Goal: Task Accomplishment & Management: Manage account settings

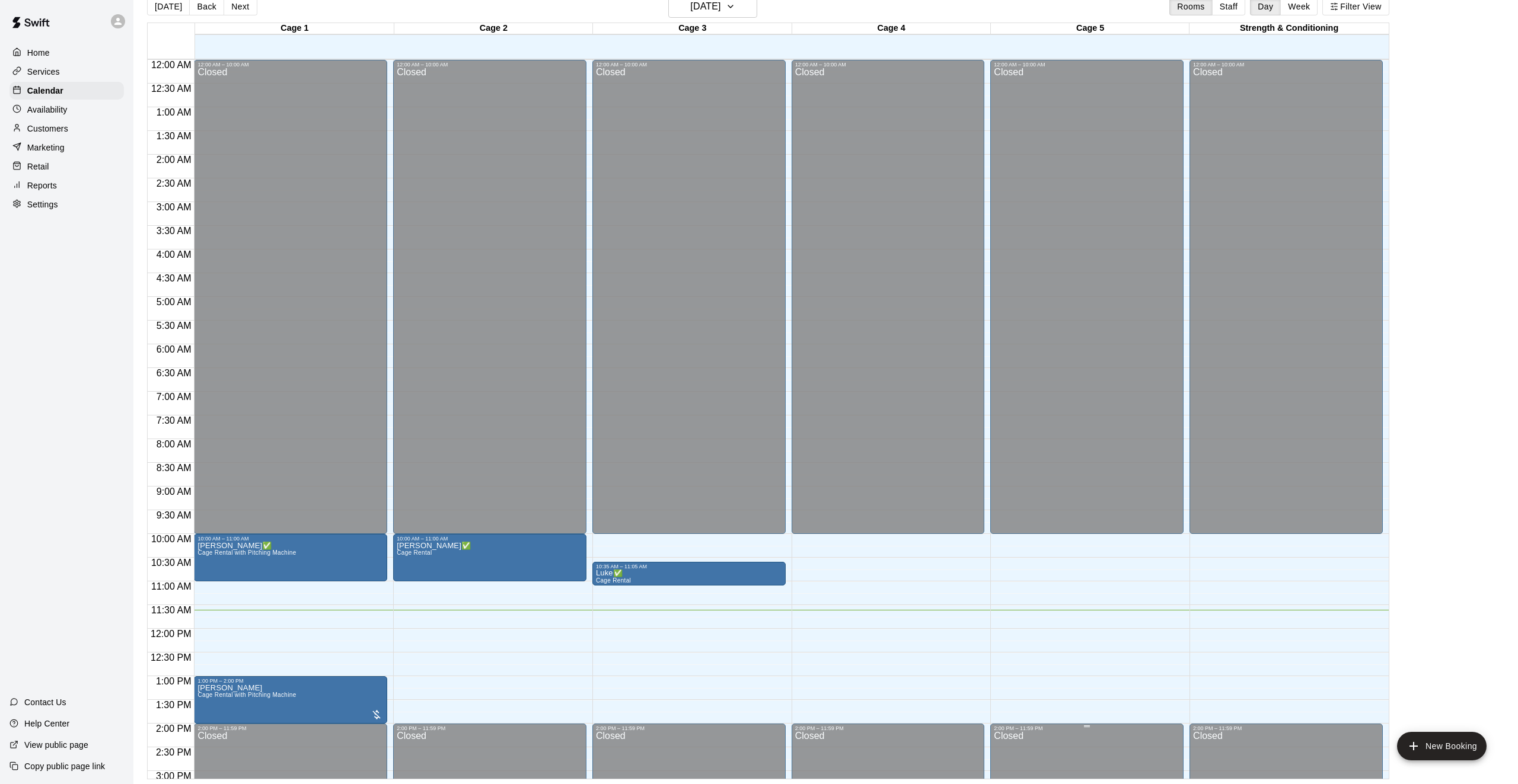
scroll to position [417, 0]
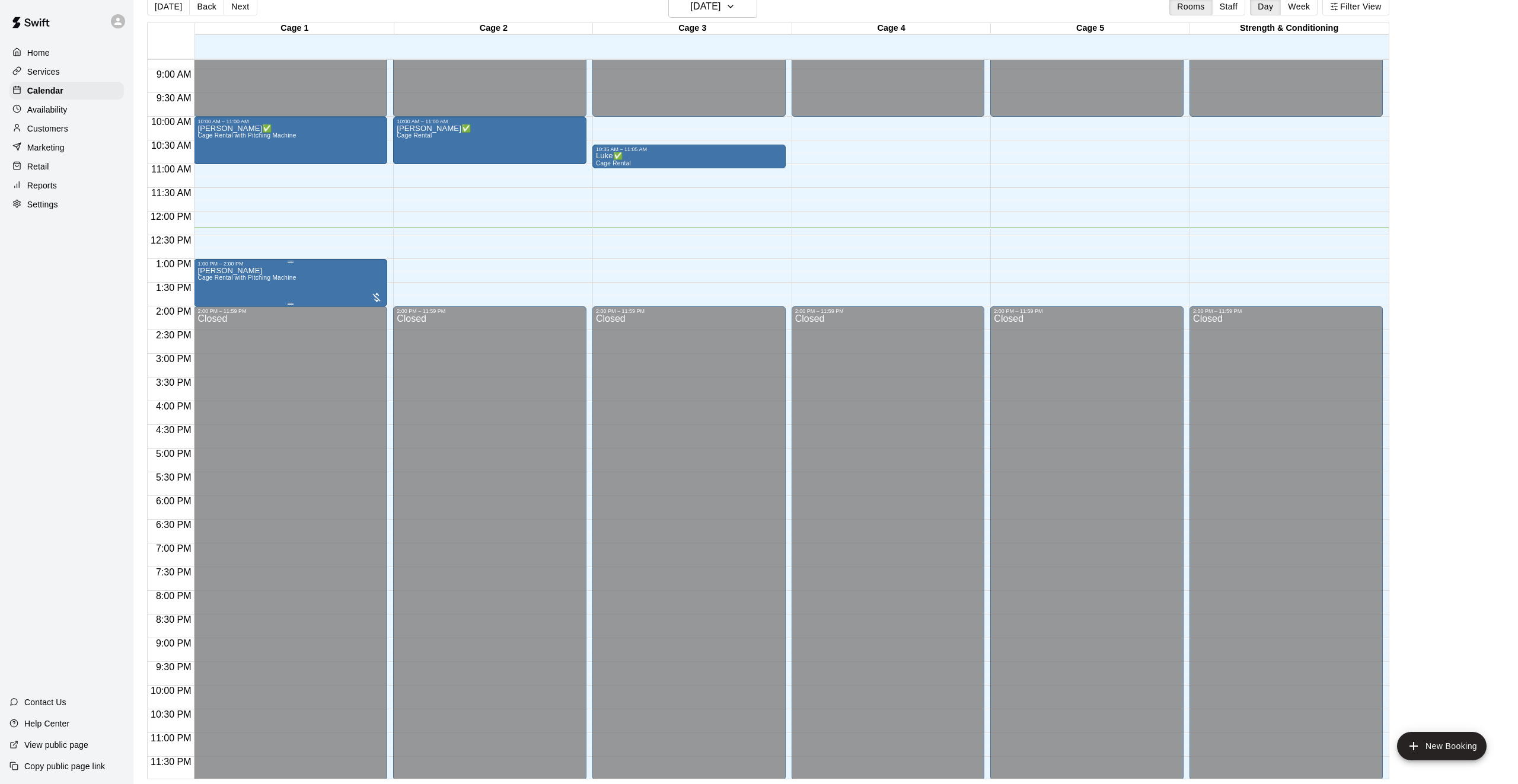
click at [269, 279] on span "Cage Rental with Pitching Machine" at bounding box center [246, 278] width 98 height 6
click at [203, 313] on img "edit" at bounding box center [210, 315] width 14 height 14
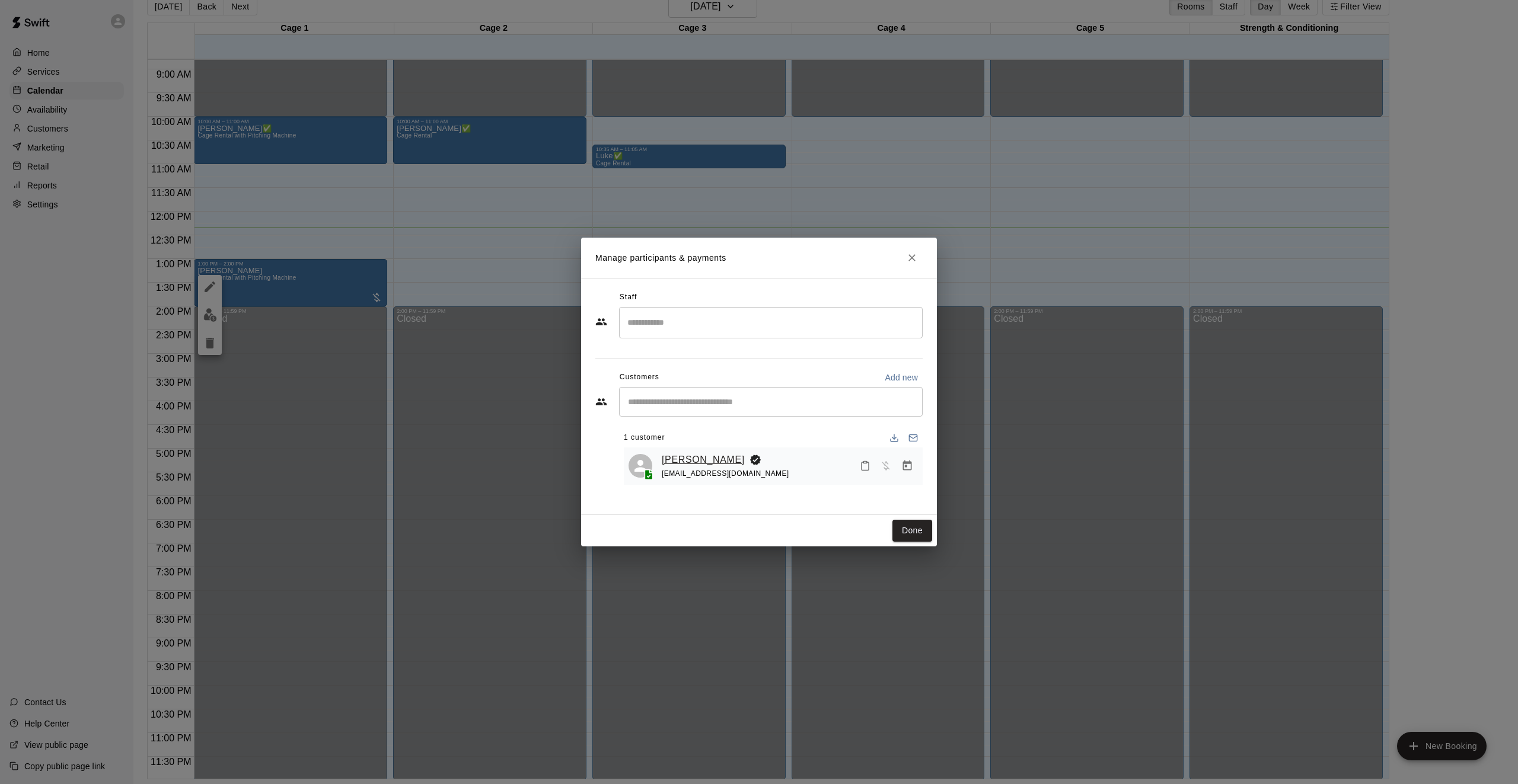
click at [668, 452] on link "[PERSON_NAME]" at bounding box center [703, 460] width 83 height 15
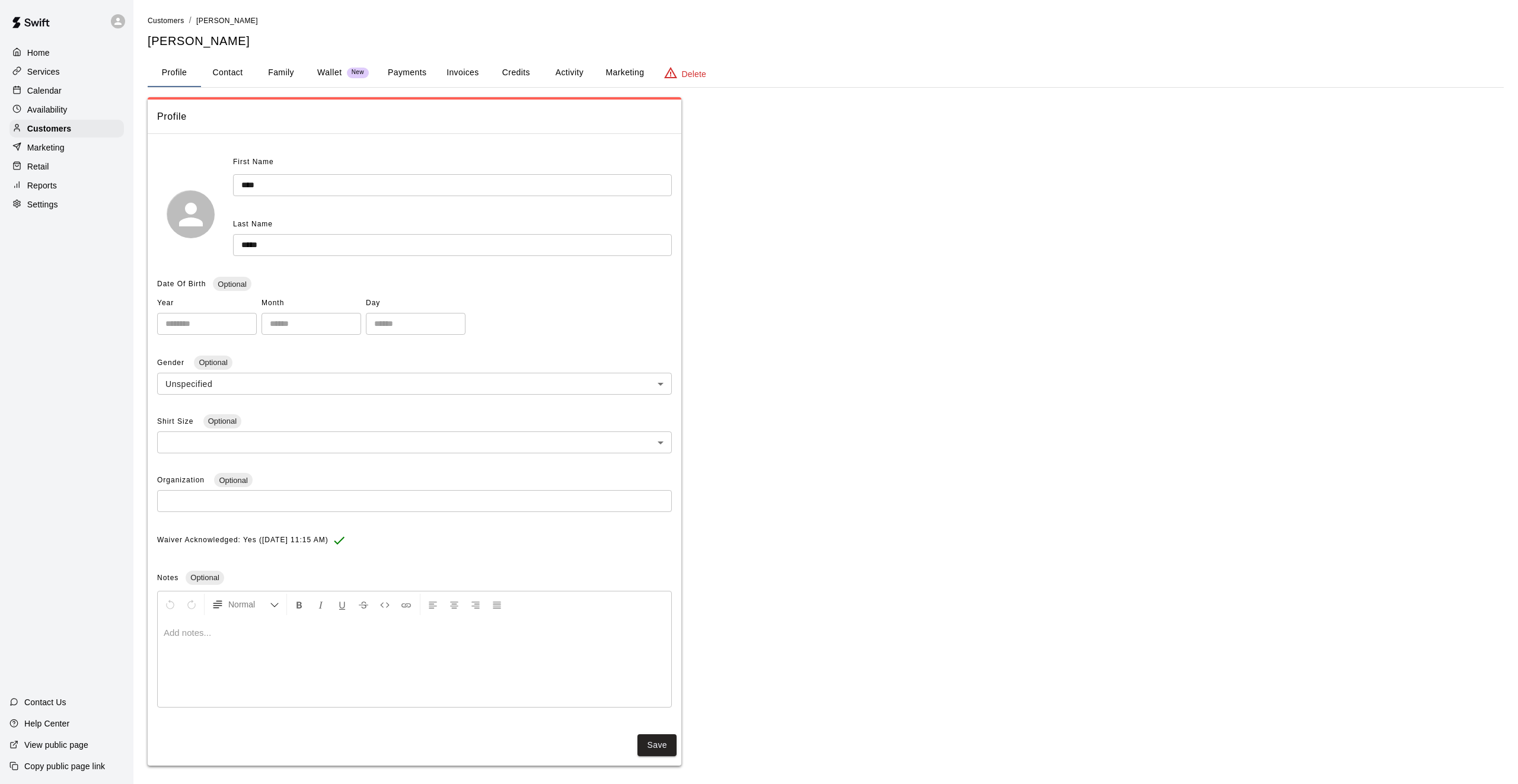
click at [264, 78] on button "Family" at bounding box center [280, 73] width 53 height 28
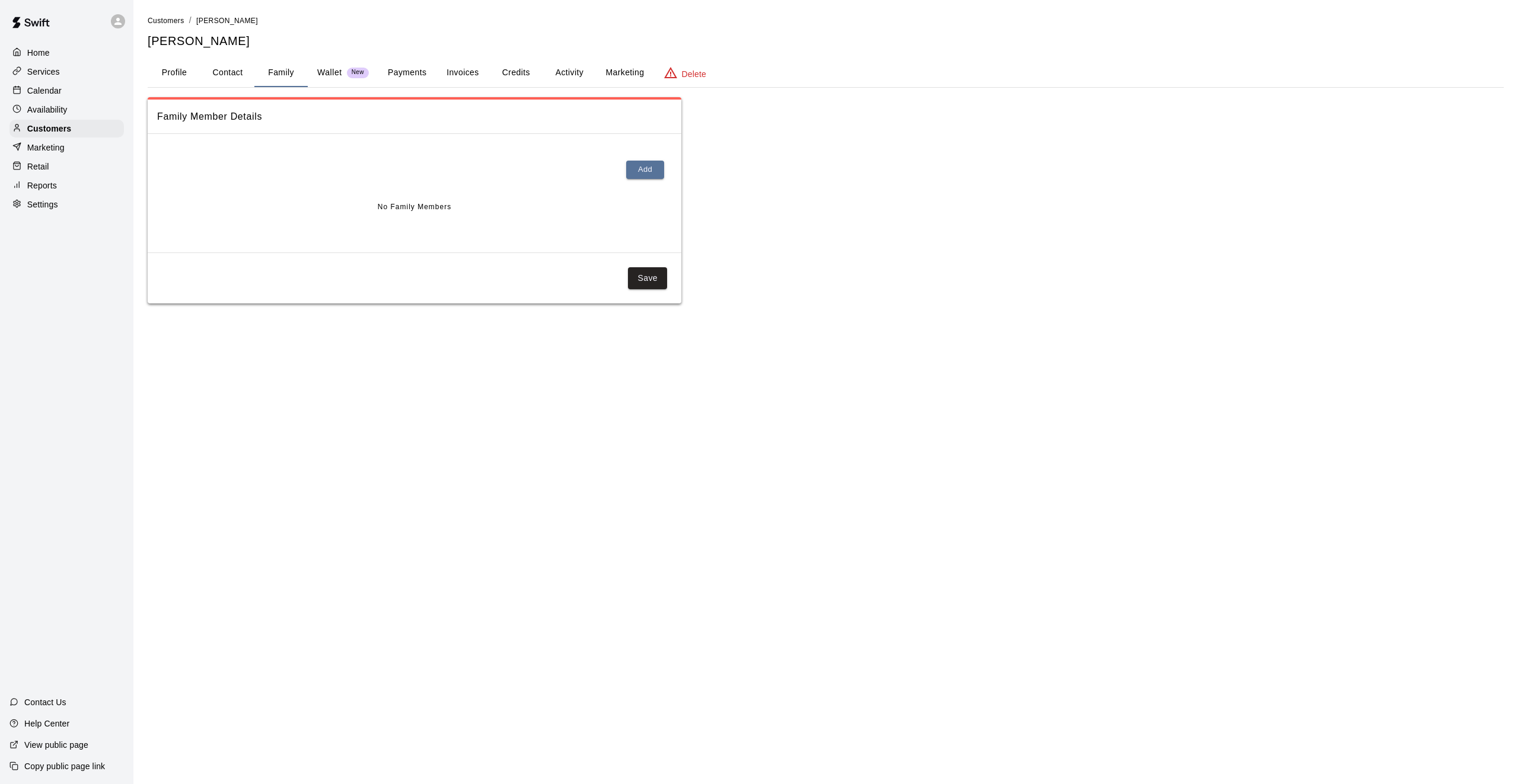
click at [176, 77] on button "Profile" at bounding box center [174, 73] width 53 height 28
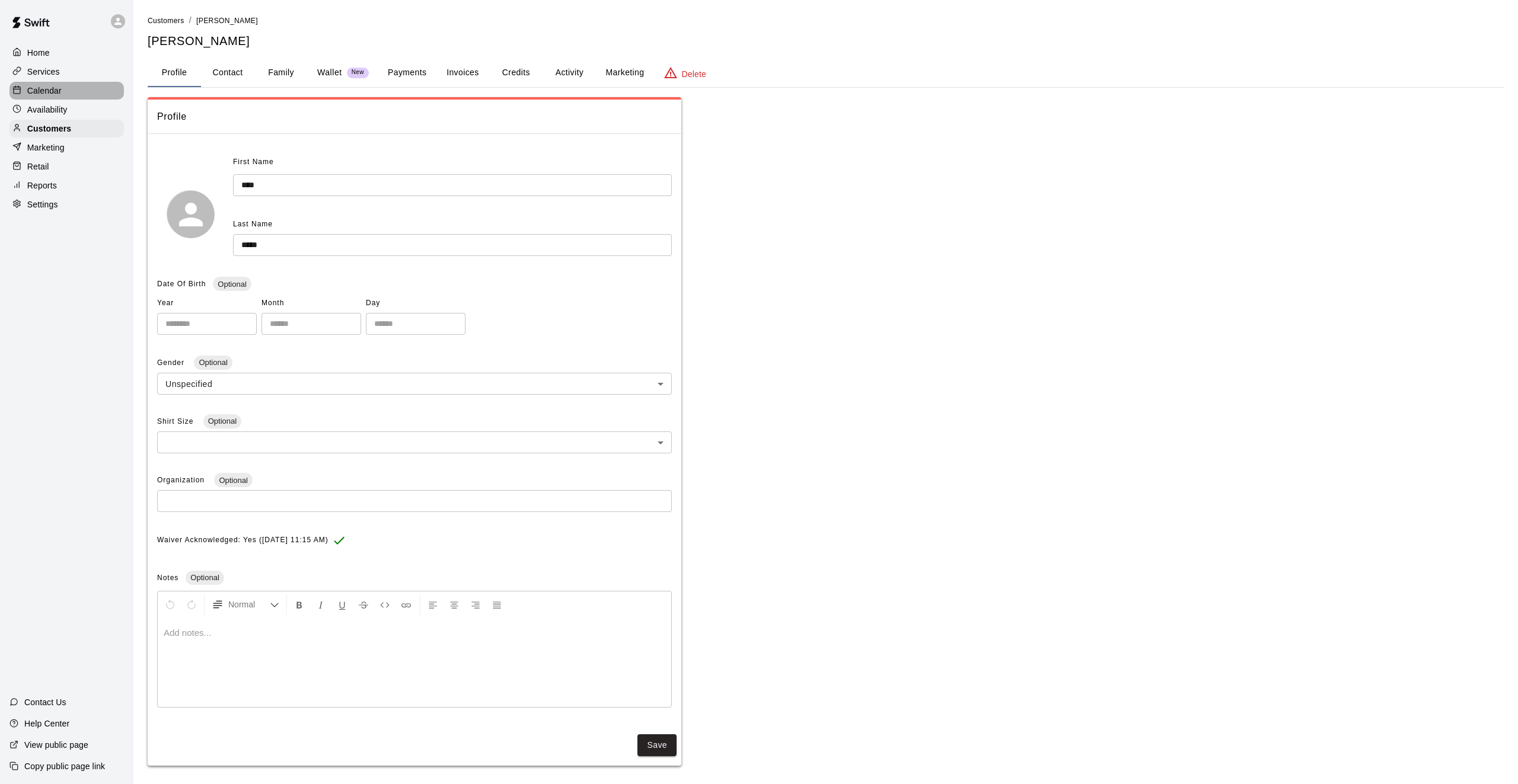
drag, startPoint x: 39, startPoint y: 95, endPoint x: 69, endPoint y: 91, distance: 30.3
click at [39, 94] on p "Calendar" at bounding box center [44, 91] width 34 height 12
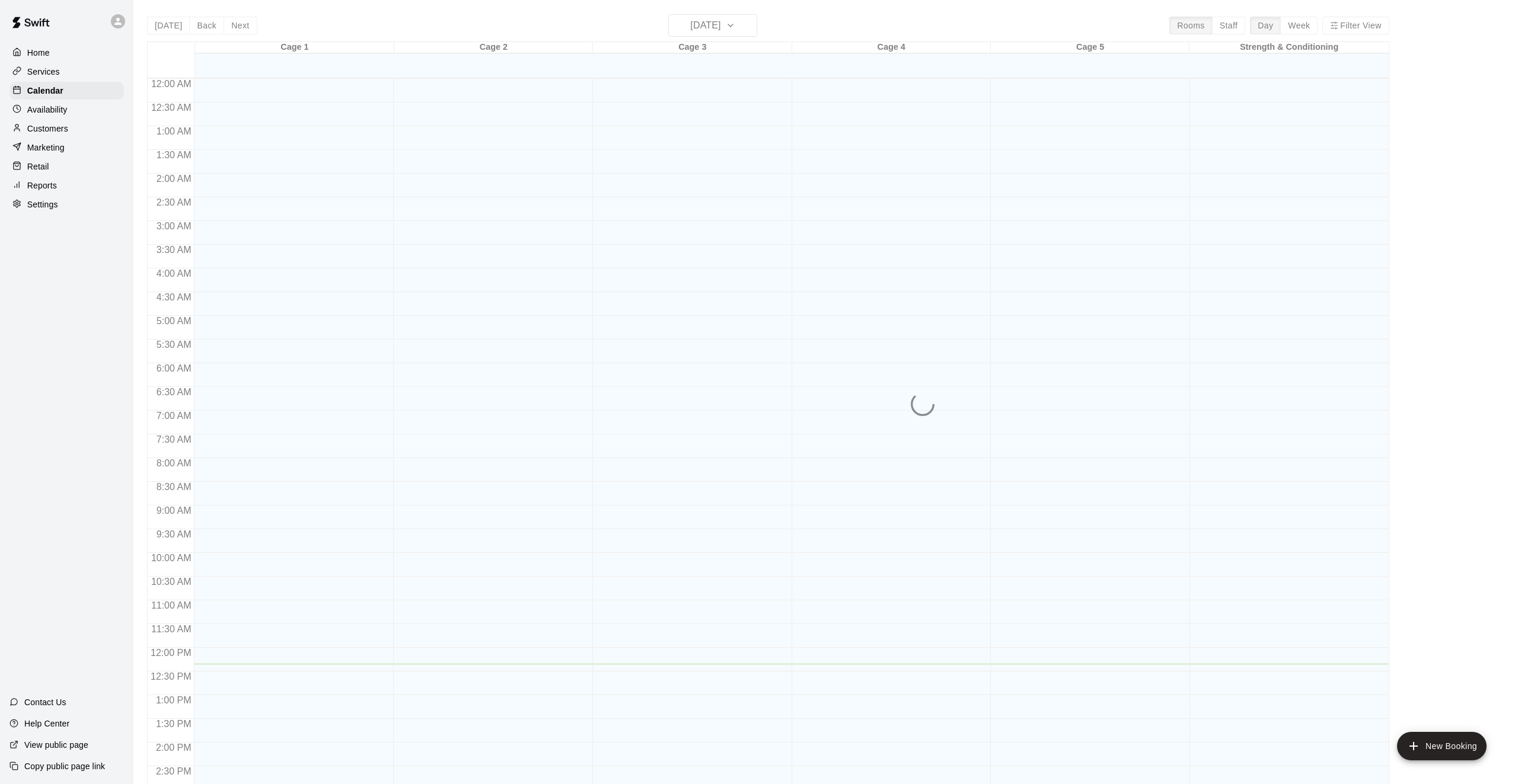
scroll to position [383, 0]
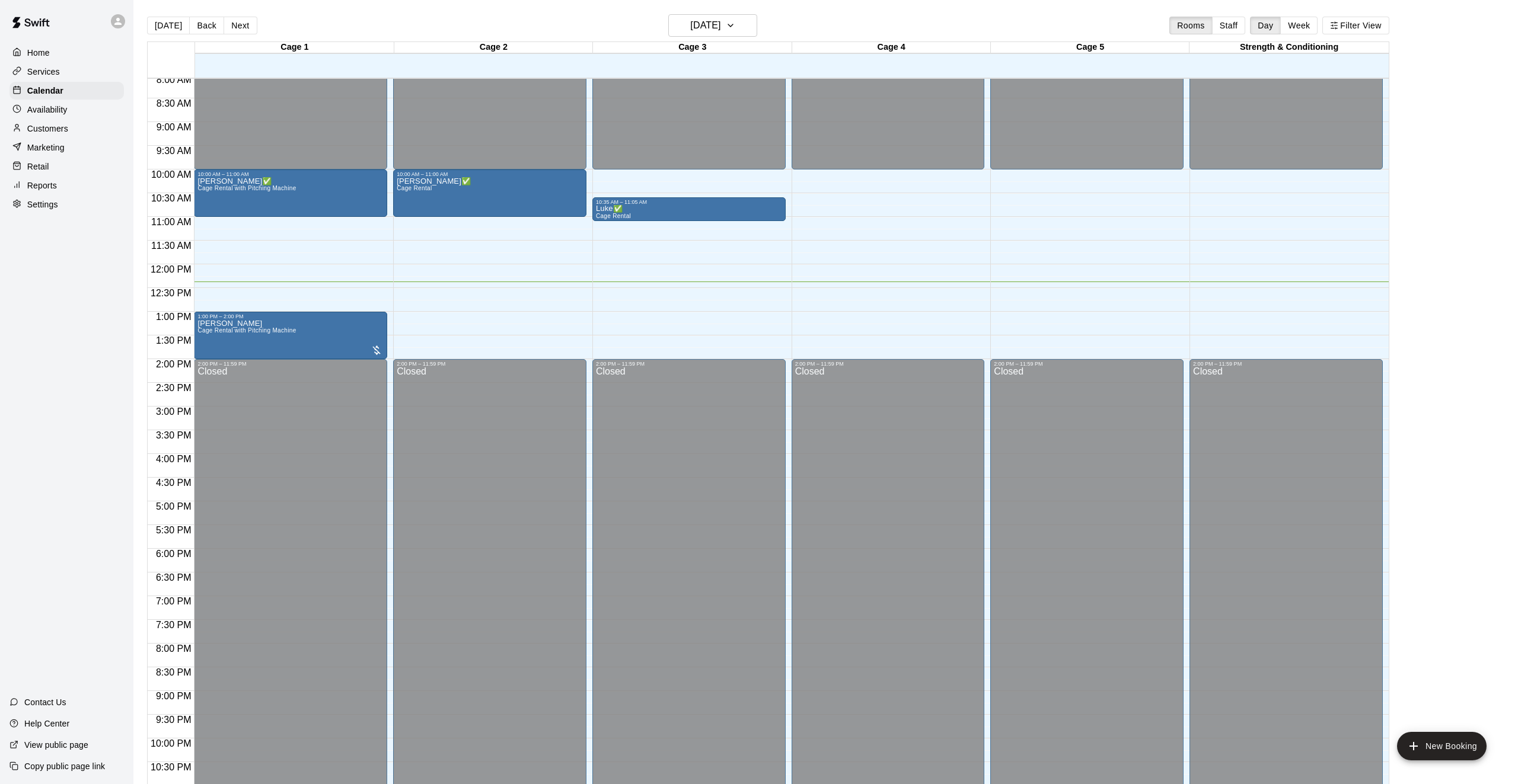
click at [10, 305] on div "Home Services Calendar Availability Customers Marketing Retail Reports Settings…" at bounding box center [66, 392] width 133 height 784
click at [235, 319] on div "1:00 PM – 2:00 PM" at bounding box center [290, 316] width 186 height 6
click at [216, 348] on button "edit" at bounding box center [210, 354] width 24 height 23
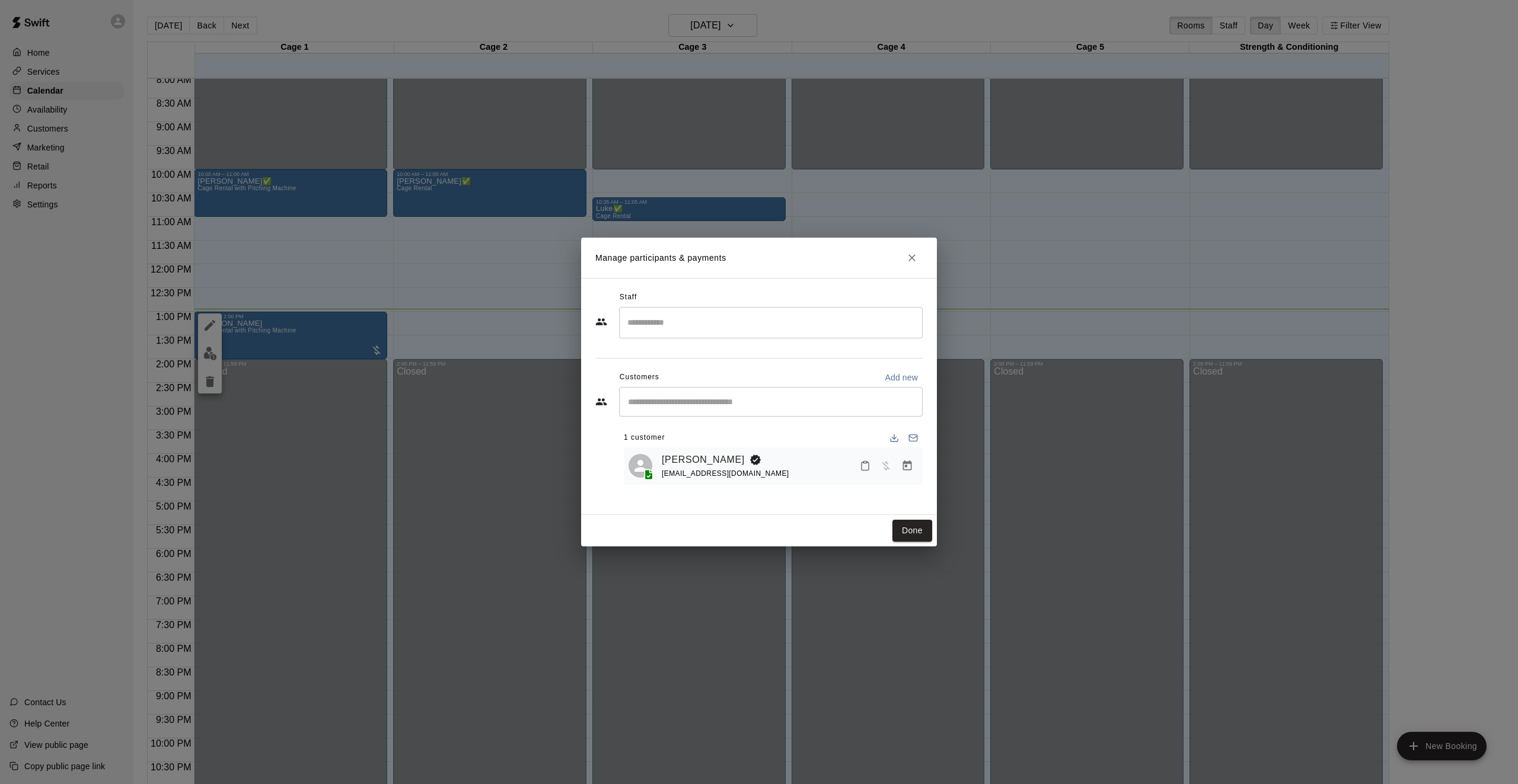
drag, startPoint x: 351, startPoint y: 426, endPoint x: 347, endPoint y: 419, distance: 8.1
click at [351, 426] on div "Manage participants & payments Staff ​ Customers Add new ​ 1 customer [PERSON_N…" at bounding box center [759, 392] width 1518 height 784
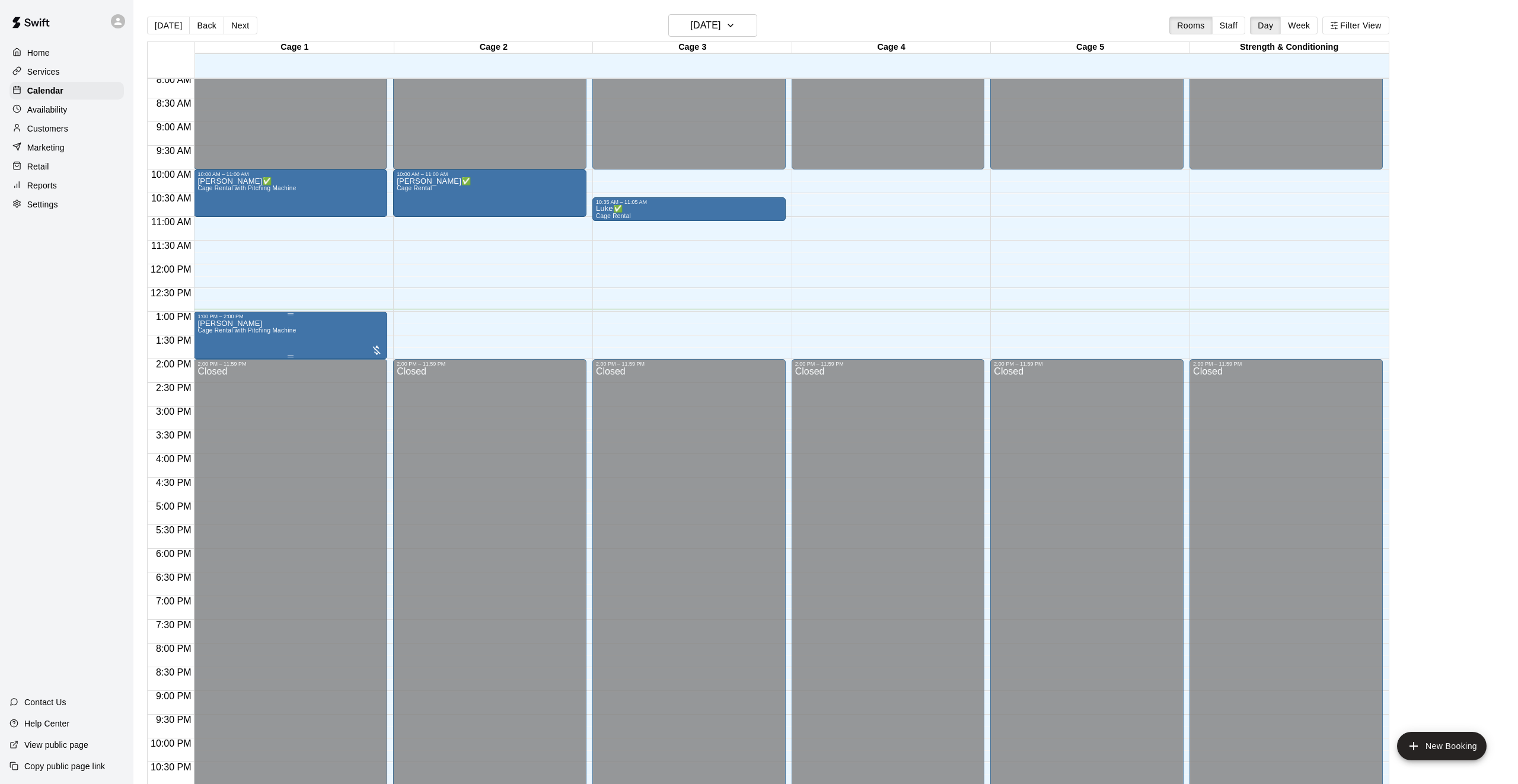
click at [259, 329] on span "Cage Rental with Pitching Machine" at bounding box center [246, 331] width 98 height 6
click at [208, 344] on icon "edit" at bounding box center [210, 340] width 14 height 14
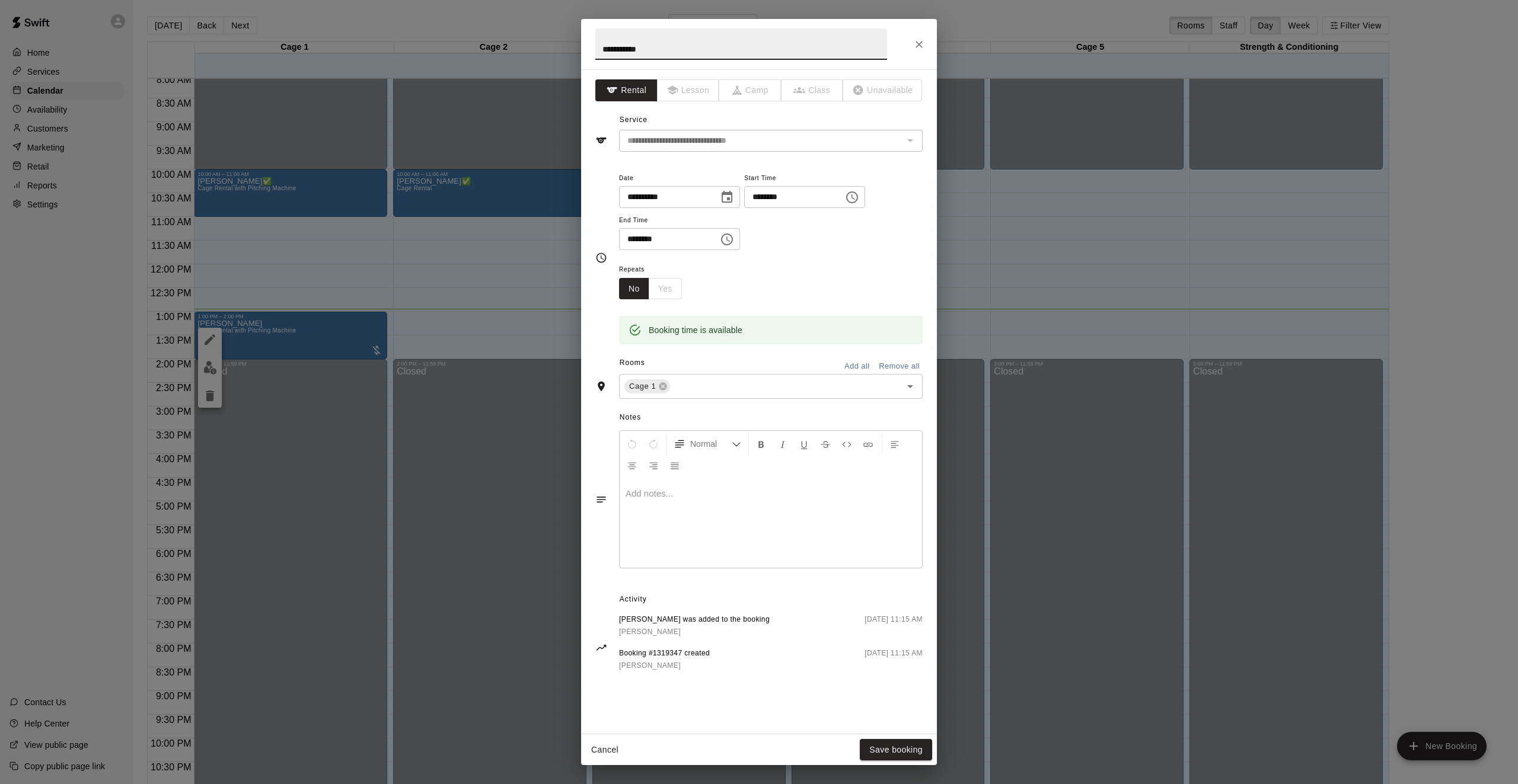
click at [648, 53] on input "**********" at bounding box center [740, 44] width 291 height 32
type input "**********"
click at [893, 755] on button "Save booking" at bounding box center [895, 750] width 72 height 22
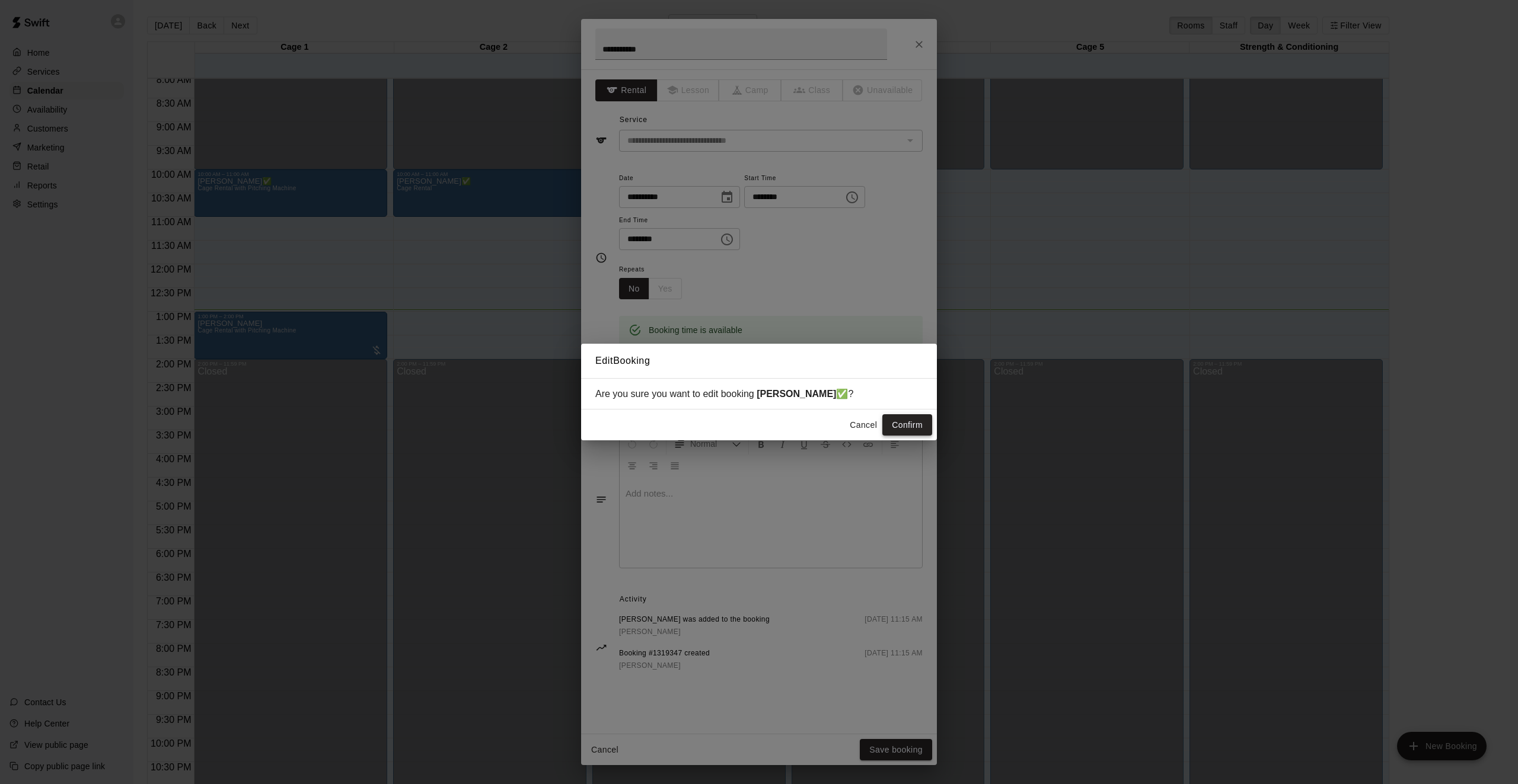
click at [920, 428] on button "Confirm" at bounding box center [906, 425] width 50 height 22
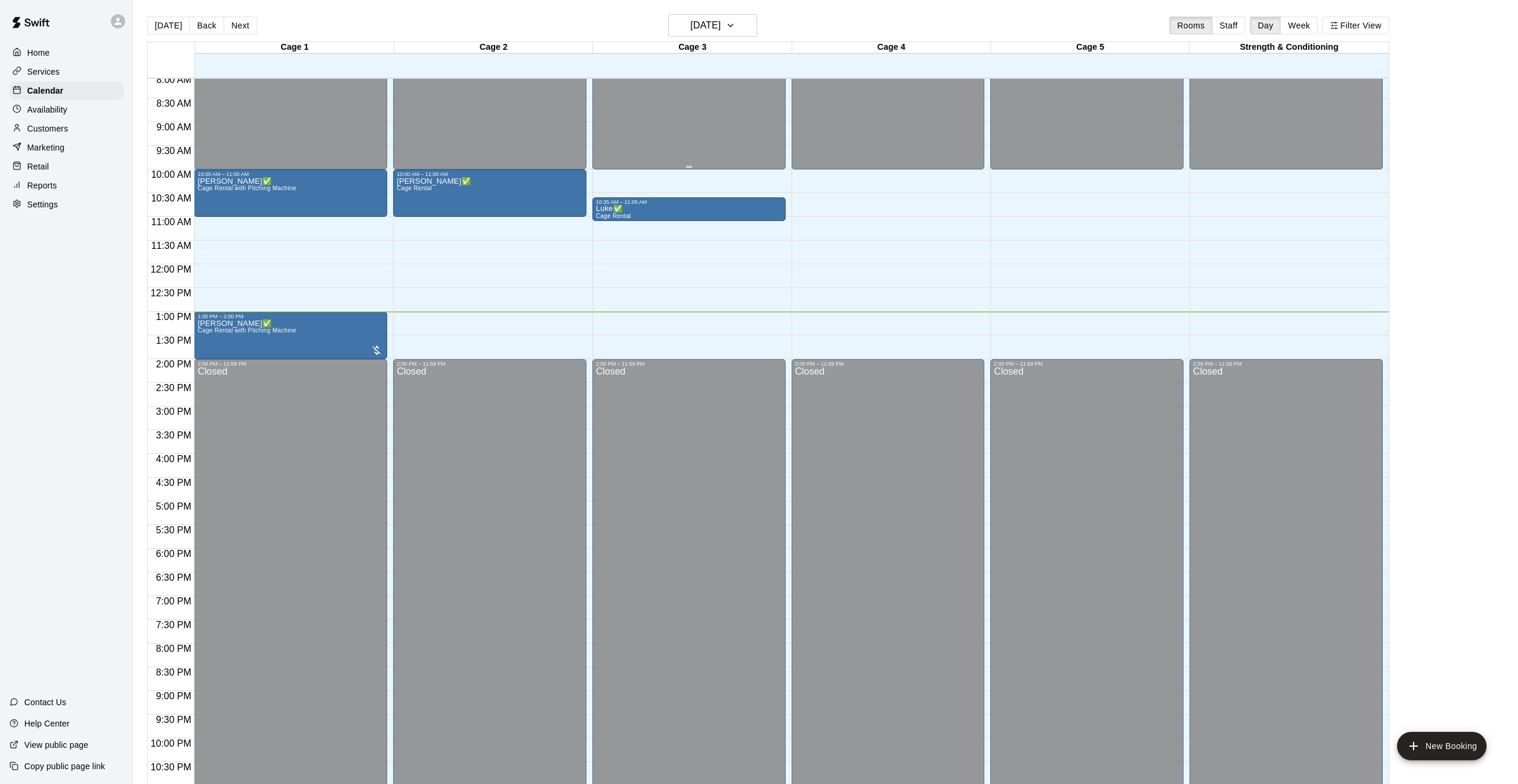
click at [230, 19] on button "Next" at bounding box center [240, 26] width 33 height 18
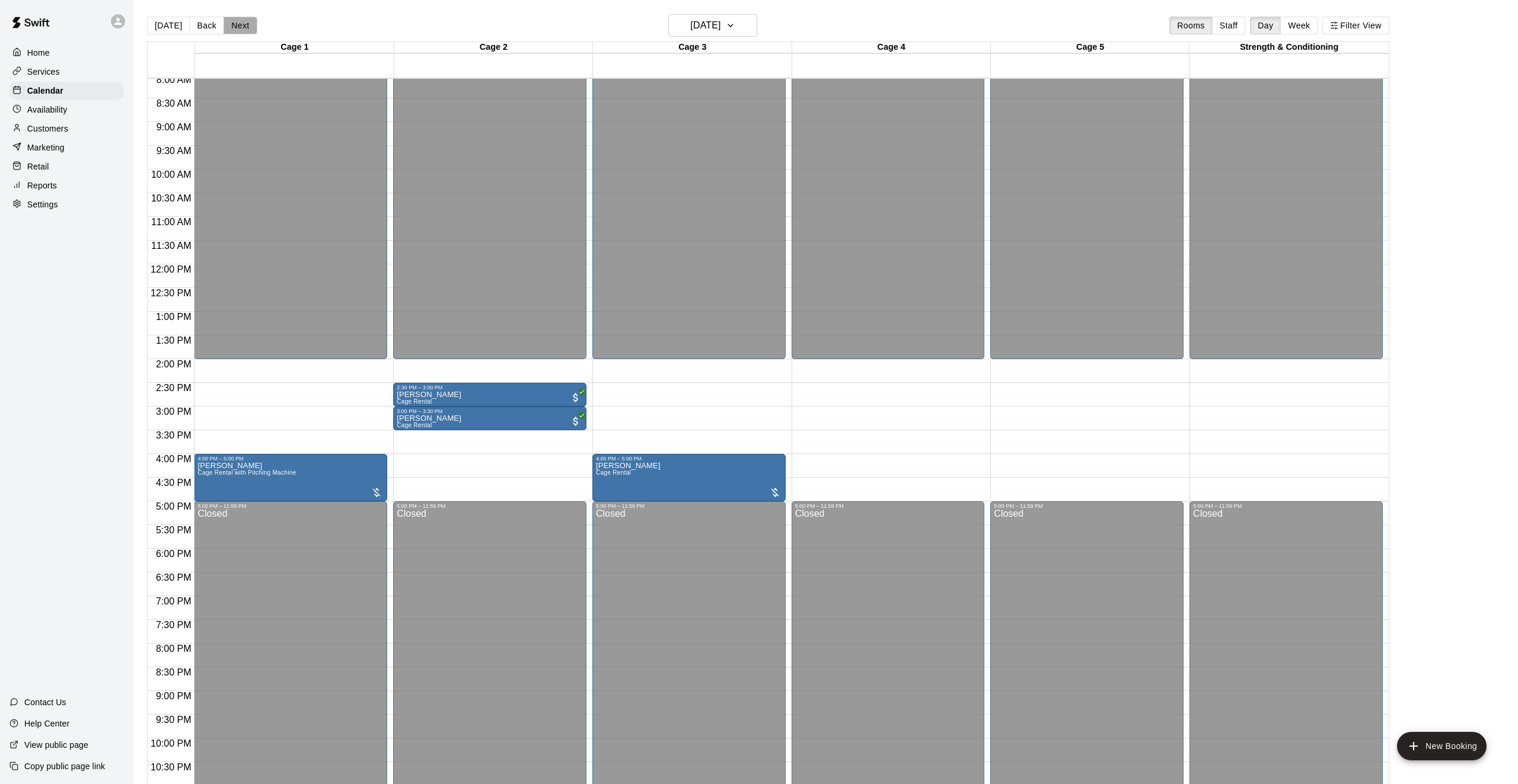
click at [243, 25] on button "Next" at bounding box center [240, 26] width 33 height 18
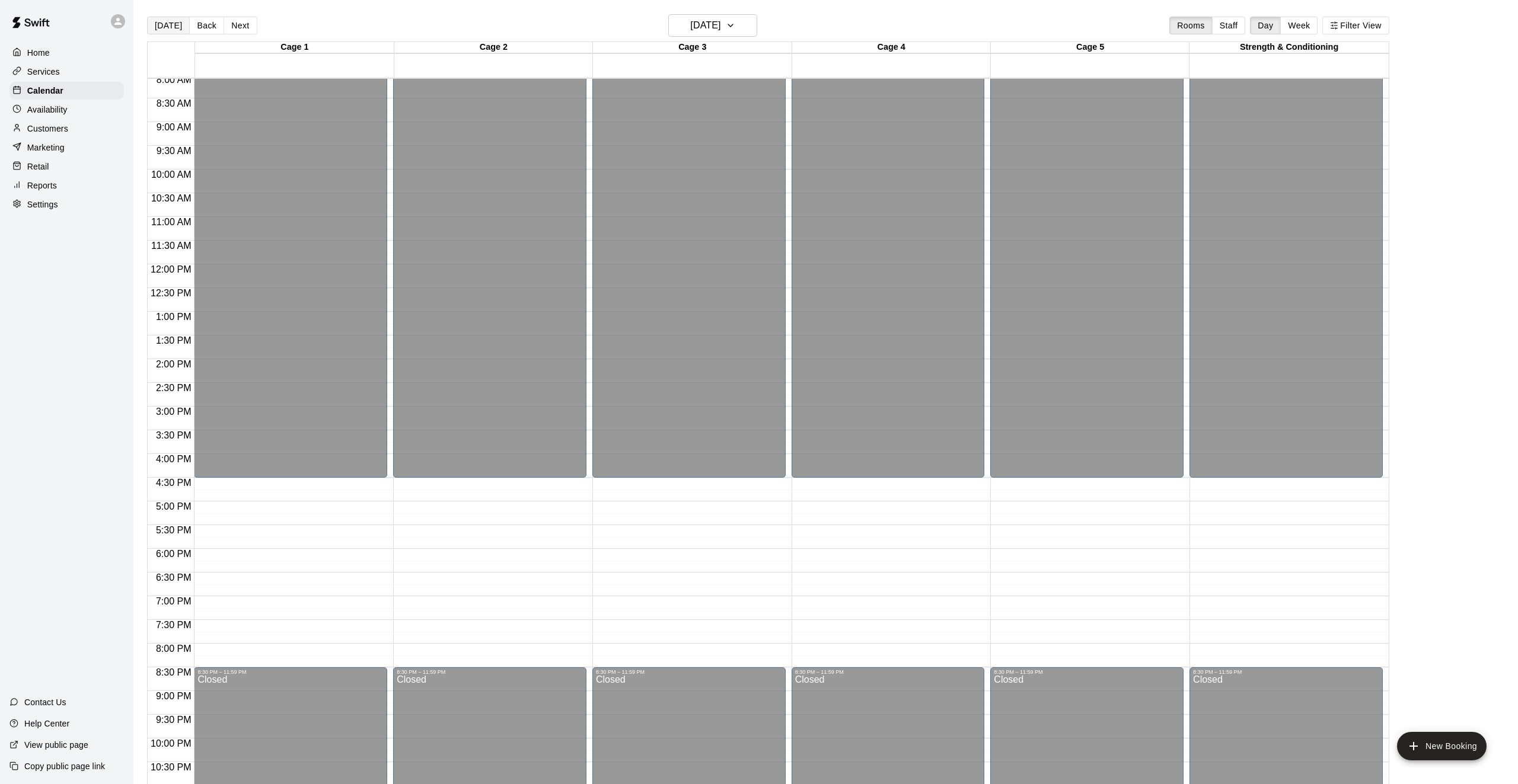
click at [170, 21] on button "[DATE]" at bounding box center [169, 26] width 42 height 18
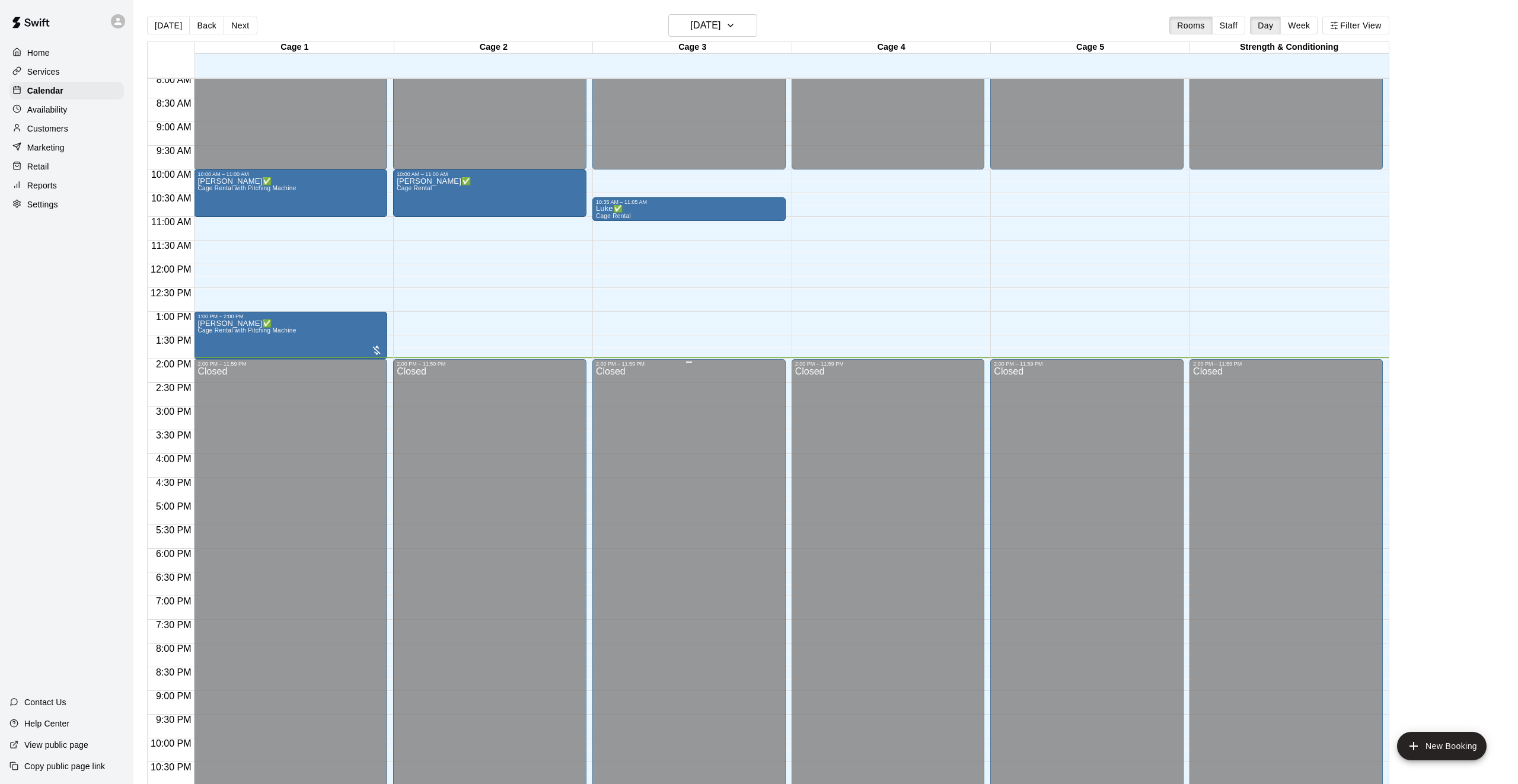
click at [768, 710] on div "Closed" at bounding box center [688, 602] width 186 height 470
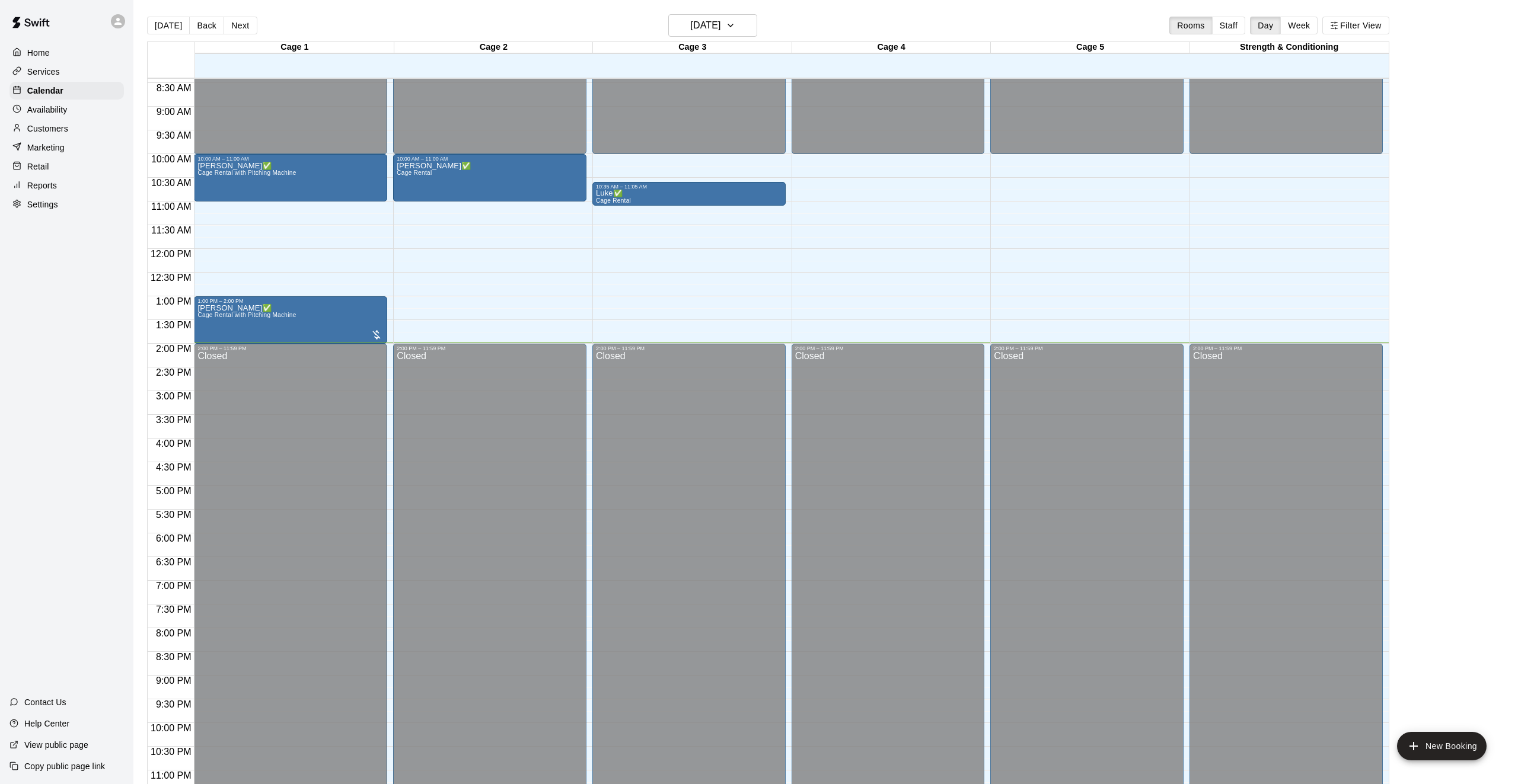
scroll to position [405, 0]
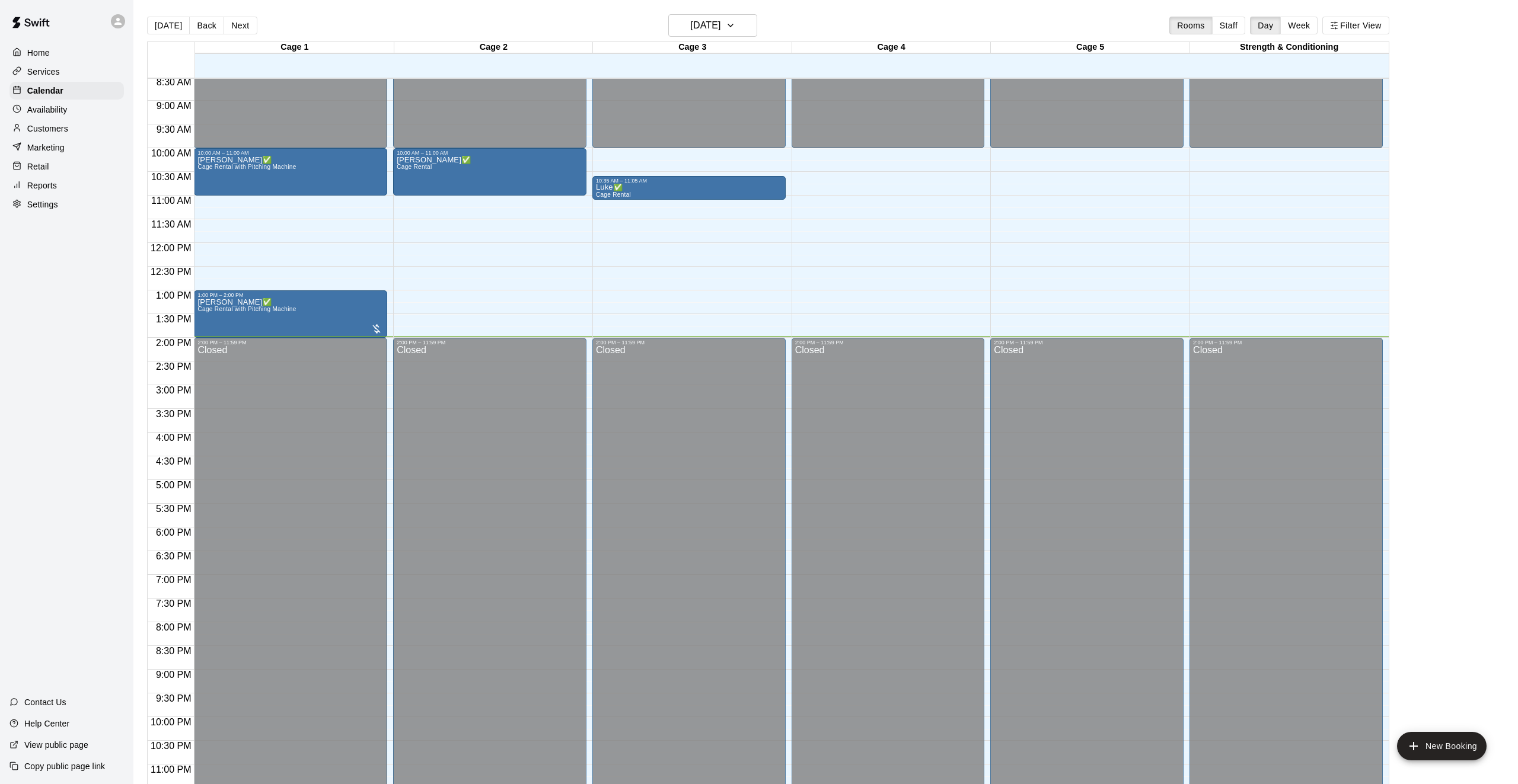
click at [881, 16] on div "[DATE] Back [DATE][DATE] Rooms Staff Day Week Filter View" at bounding box center [768, 28] width 1242 height 27
click at [93, 413] on div "Home Services Calendar Availability Customers Marketing Retail Reports Settings…" at bounding box center [66, 392] width 133 height 784
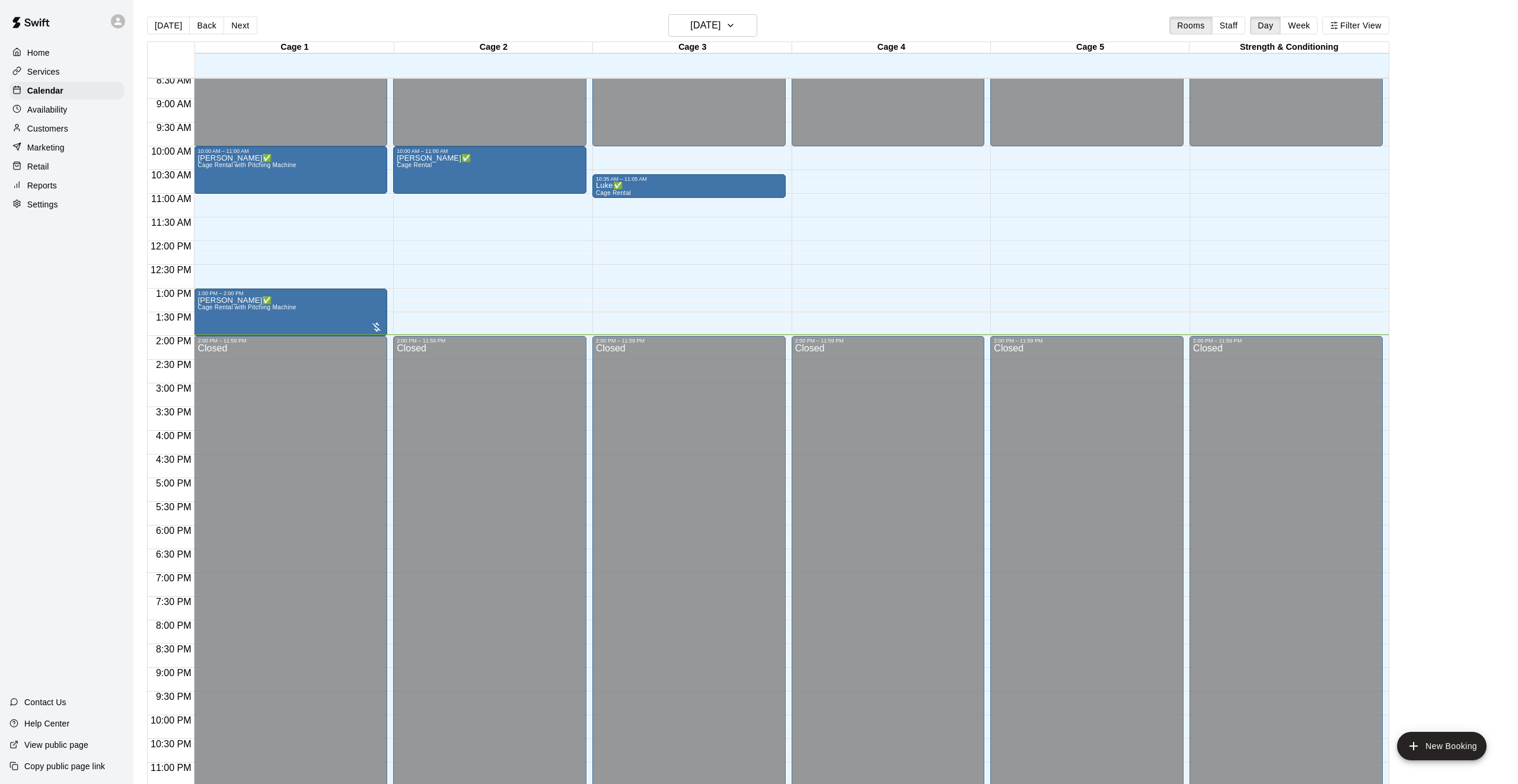
scroll to position [410, 0]
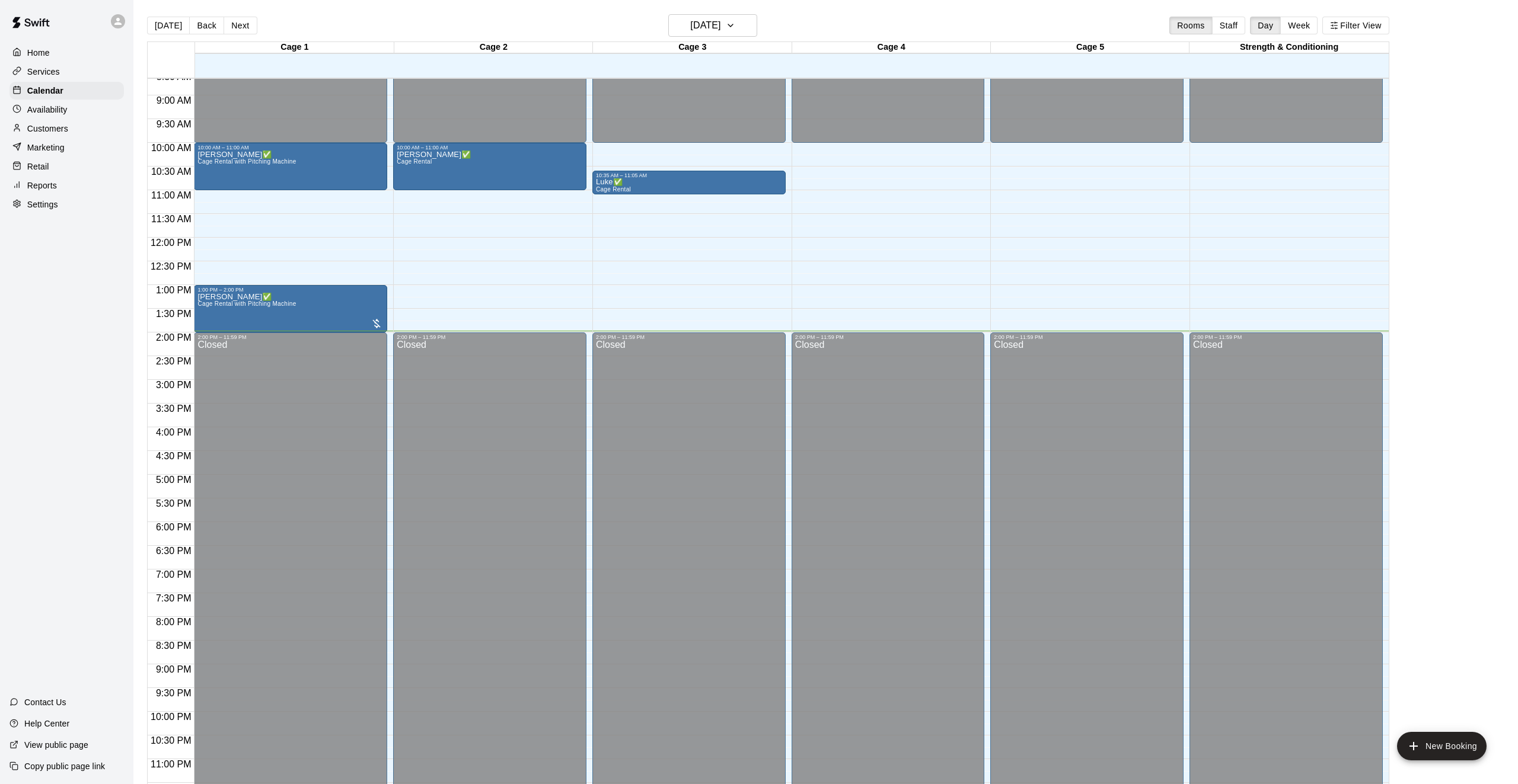
click at [942, 251] on div "12:00 AM – 10:00 AM Closed 2:00 PM – 11:59 PM Closed" at bounding box center [888, 238] width 193 height 1138
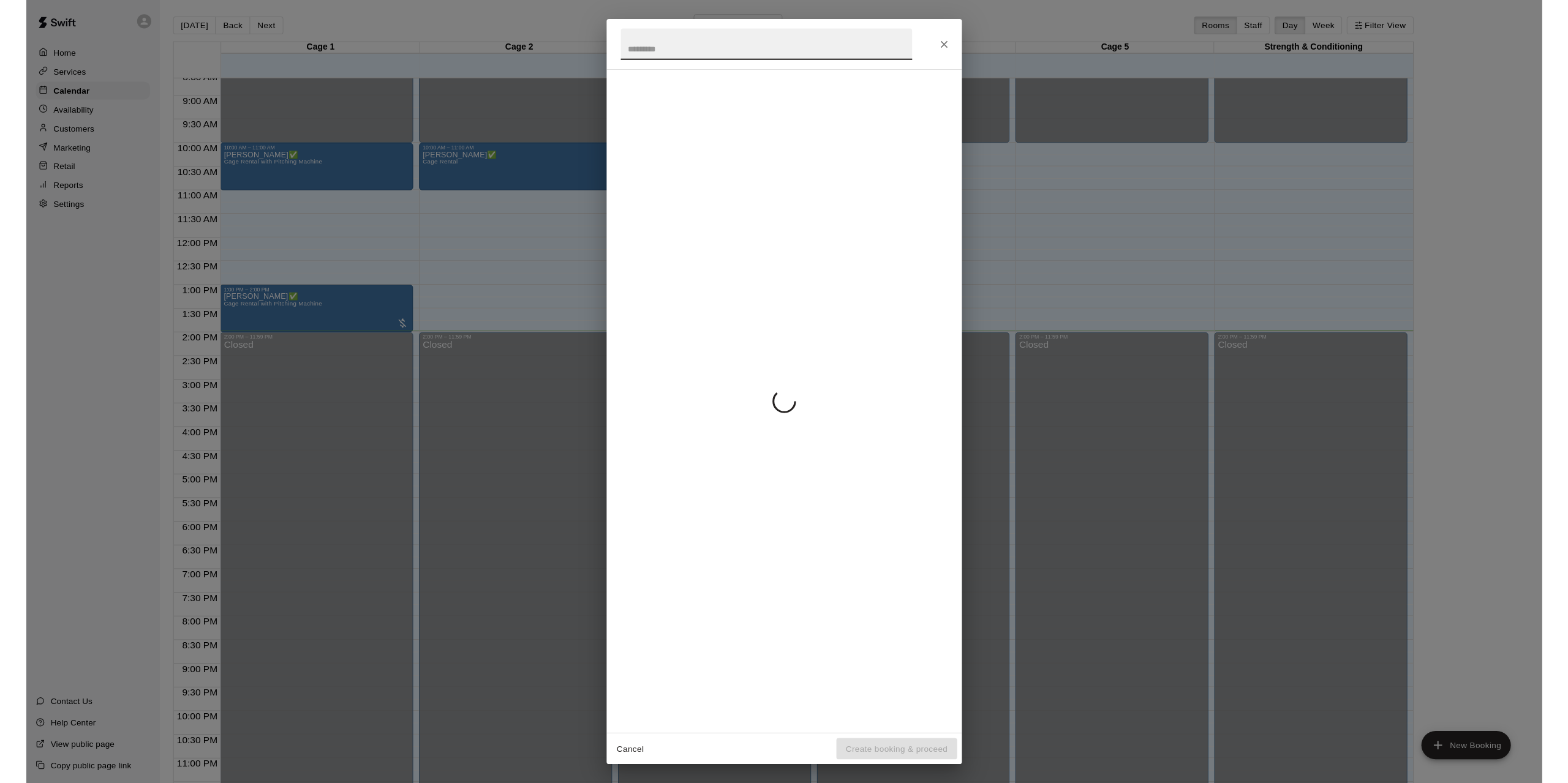
scroll to position [428, 0]
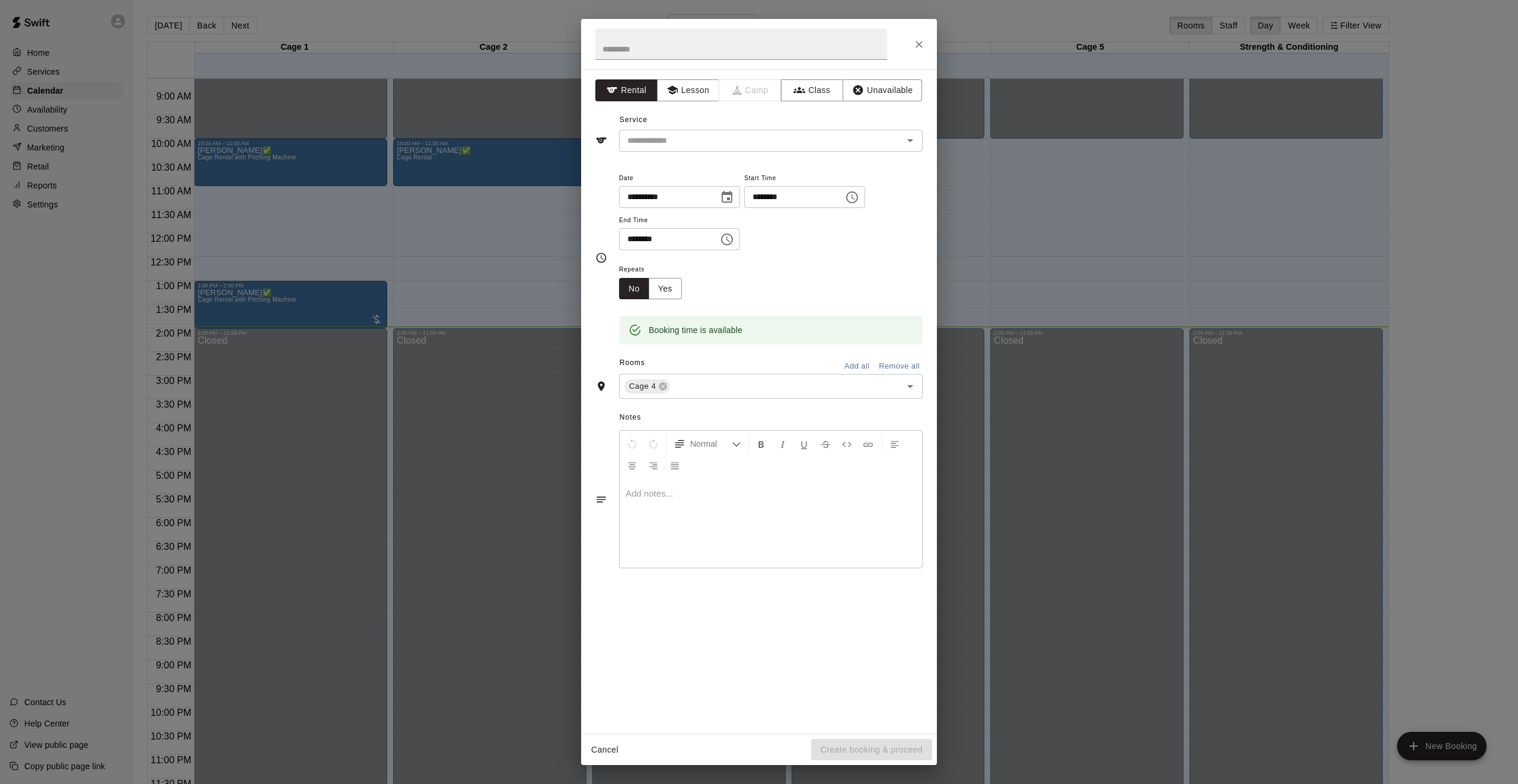
click at [956, 299] on div "**********" at bounding box center [759, 392] width 1518 height 784
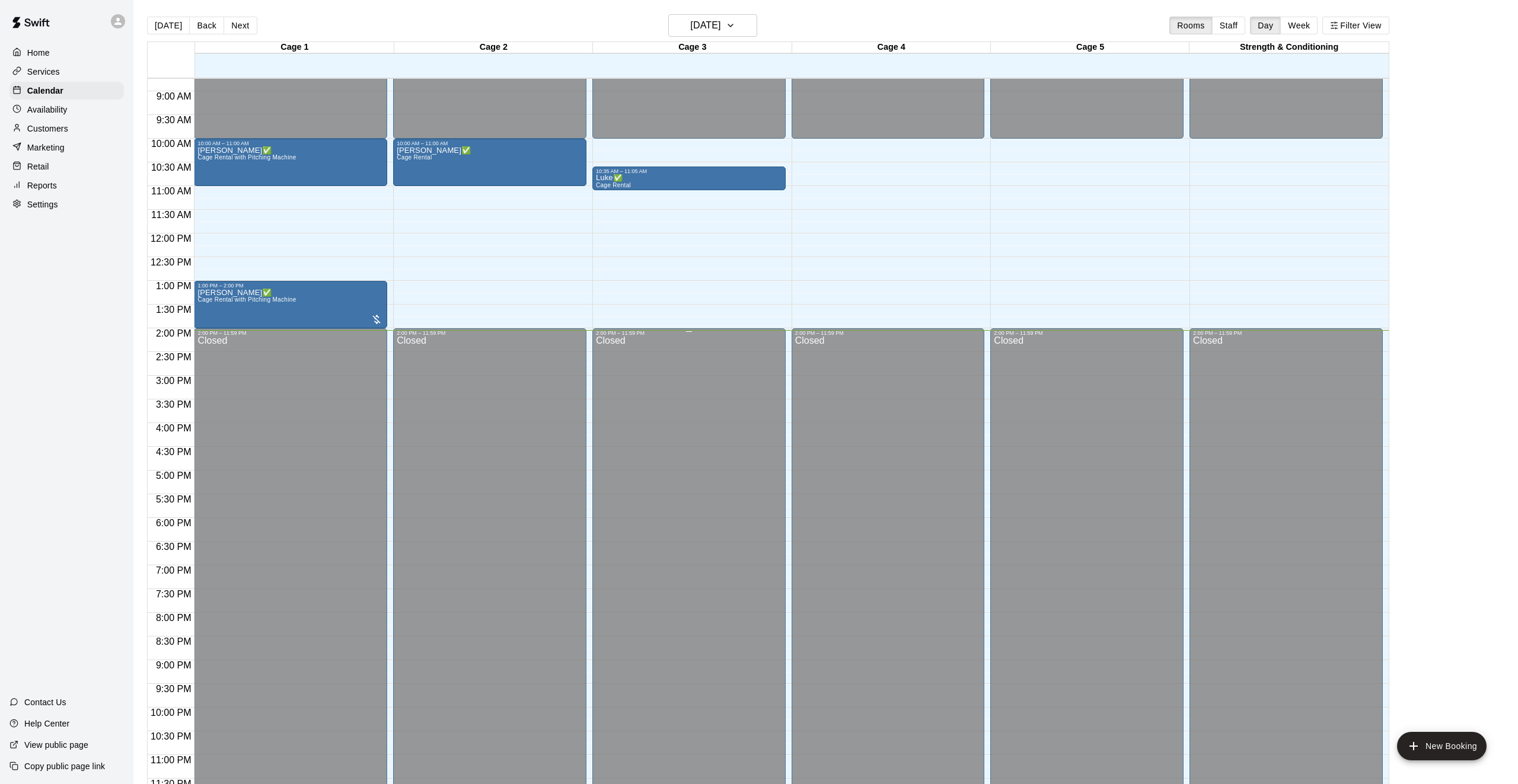
click at [699, 420] on div "Closed" at bounding box center [688, 571] width 186 height 470
